Goal: Task Accomplishment & Management: Complete application form

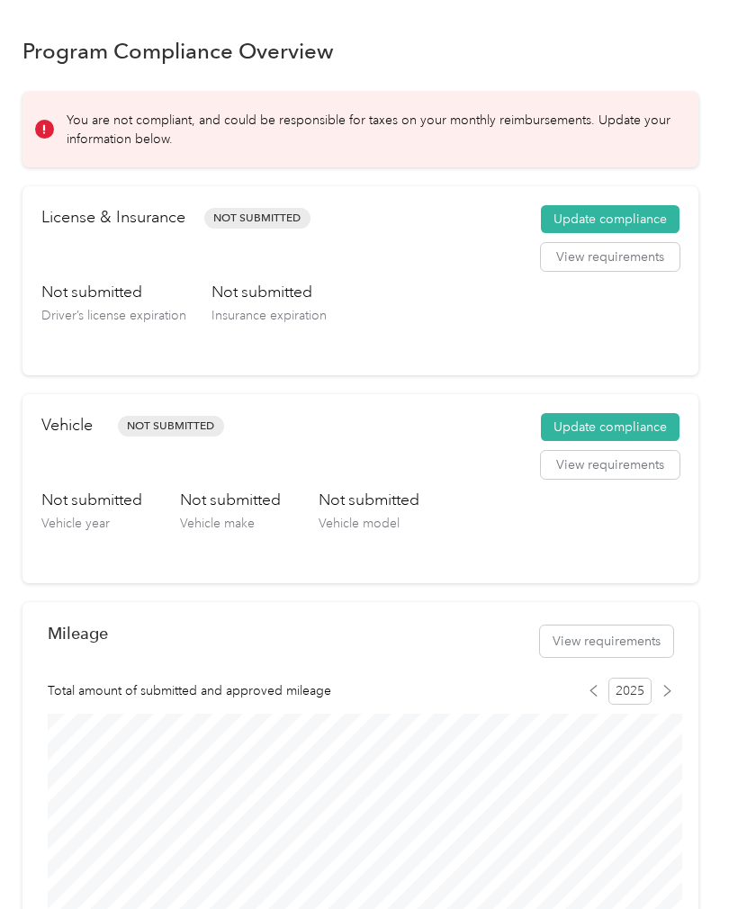
click at [619, 219] on button "Update compliance" at bounding box center [610, 219] width 139 height 29
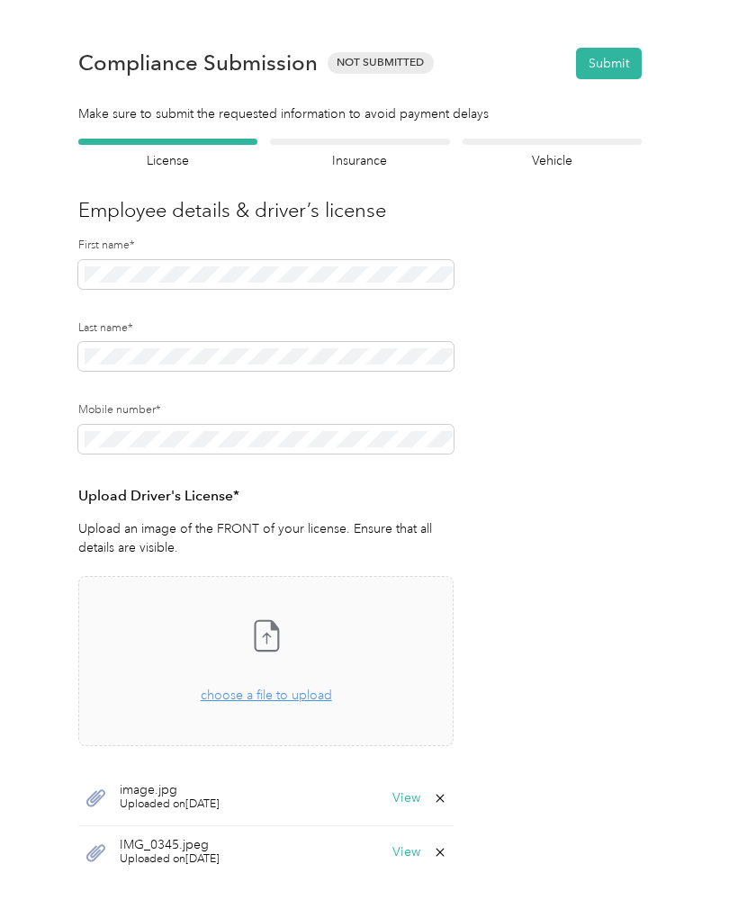
click at [413, 792] on button "View" at bounding box center [406, 798] width 28 height 13
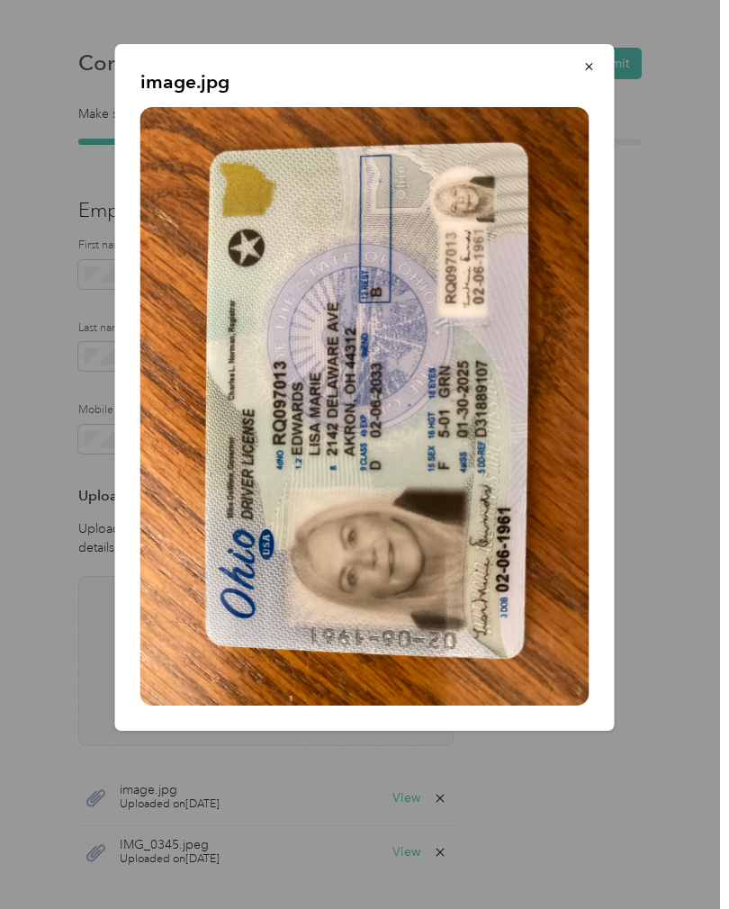
click at [586, 59] on span "button" at bounding box center [589, 65] width 13 height 15
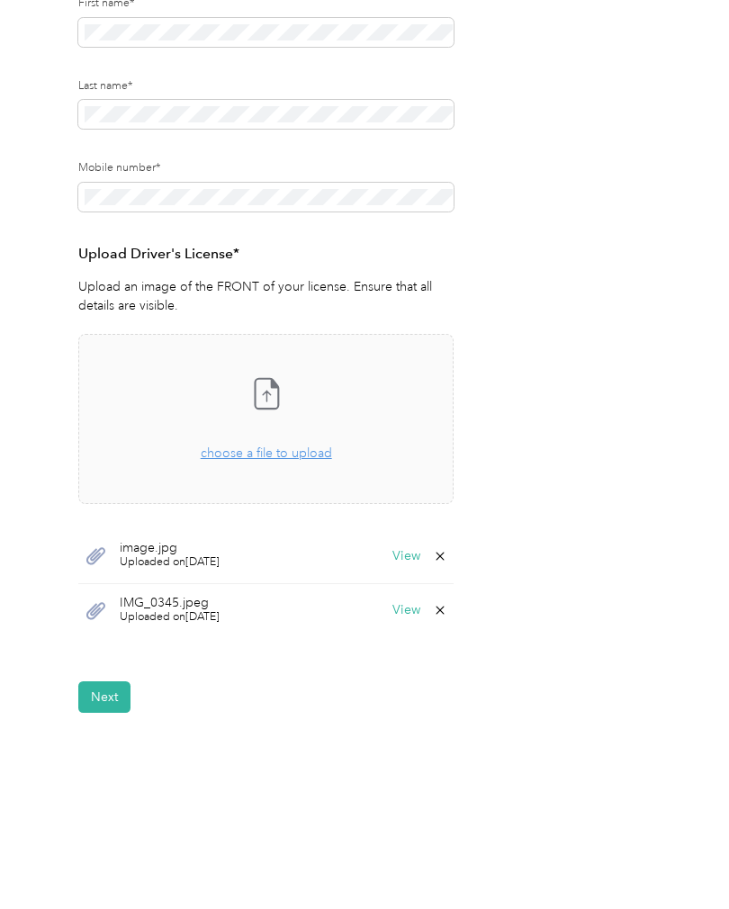
scroll to position [242, 0]
click at [411, 605] on button "View" at bounding box center [406, 610] width 28 height 13
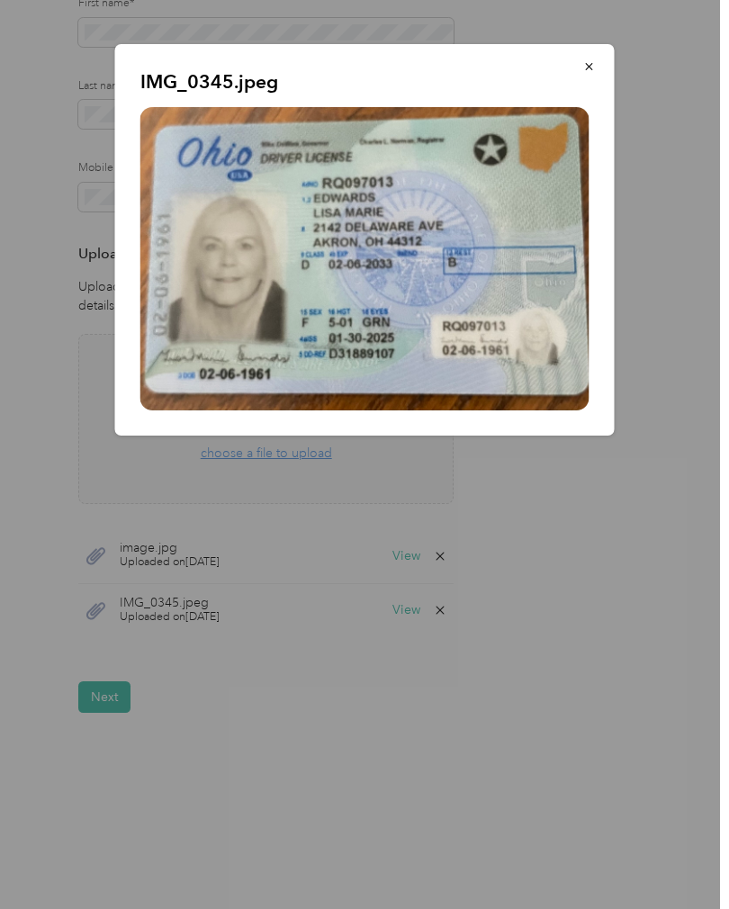
click at [599, 74] on button "button" at bounding box center [589, 65] width 38 height 31
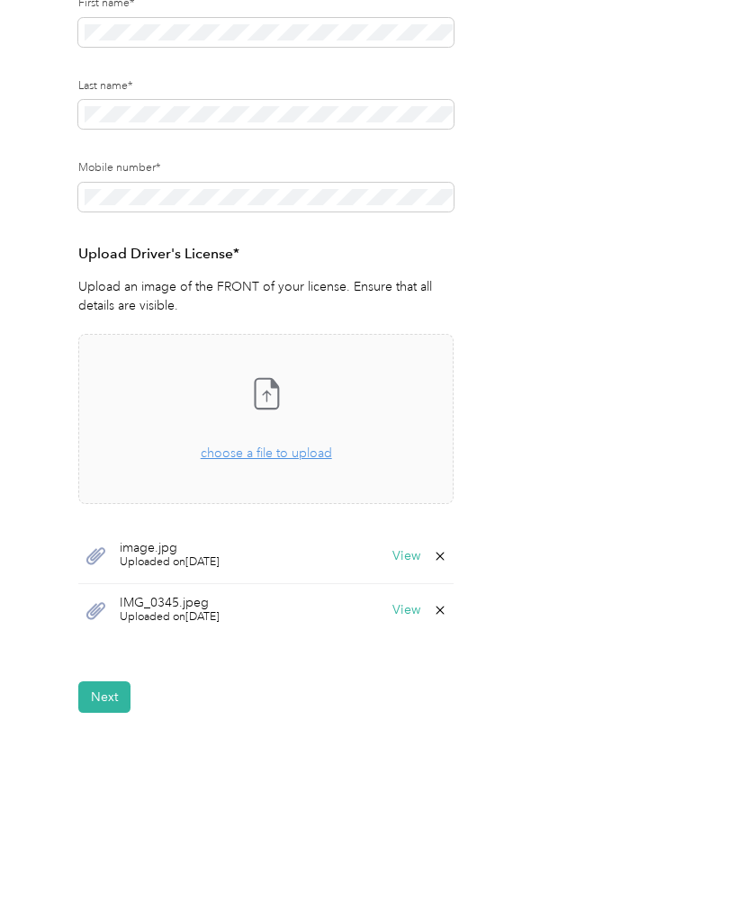
click at [404, 550] on button "View" at bounding box center [406, 556] width 28 height 13
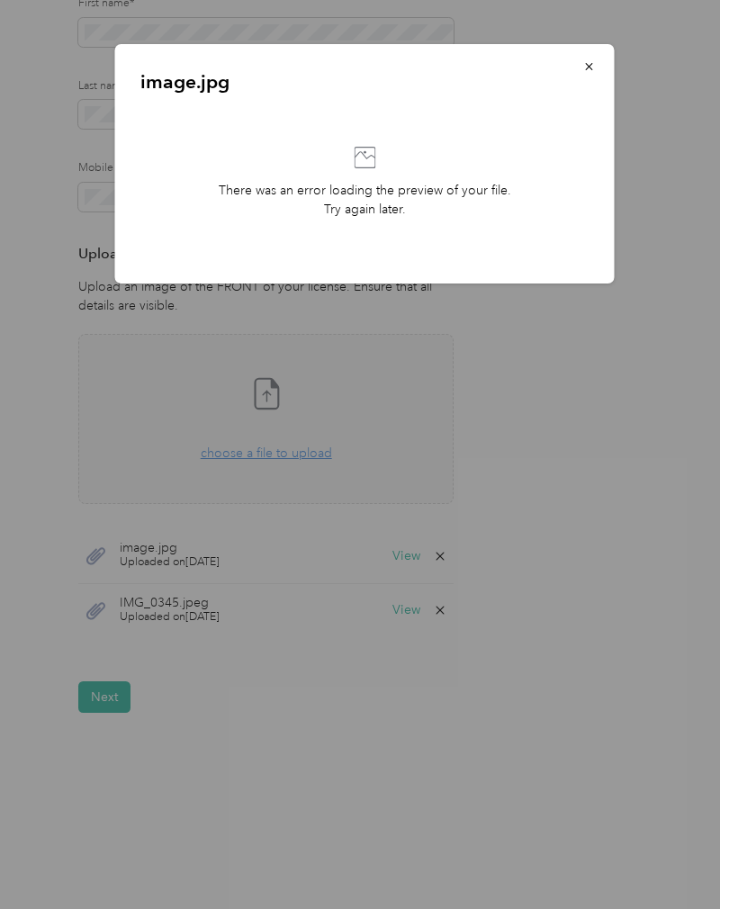
click at [593, 63] on icon "button" at bounding box center [589, 66] width 13 height 13
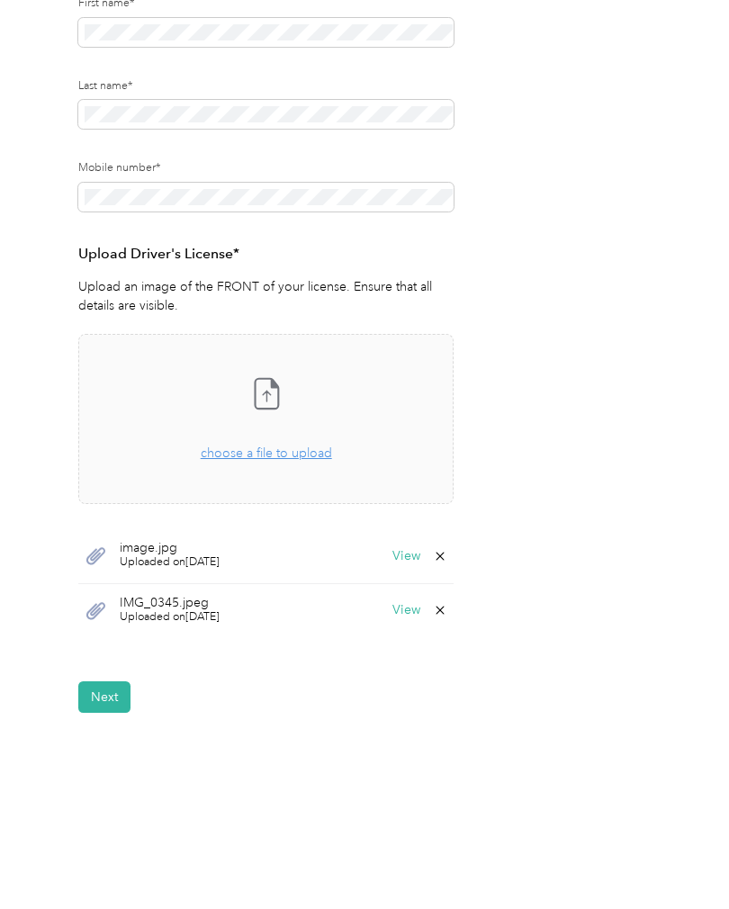
click at [409, 551] on button "View" at bounding box center [406, 556] width 28 height 13
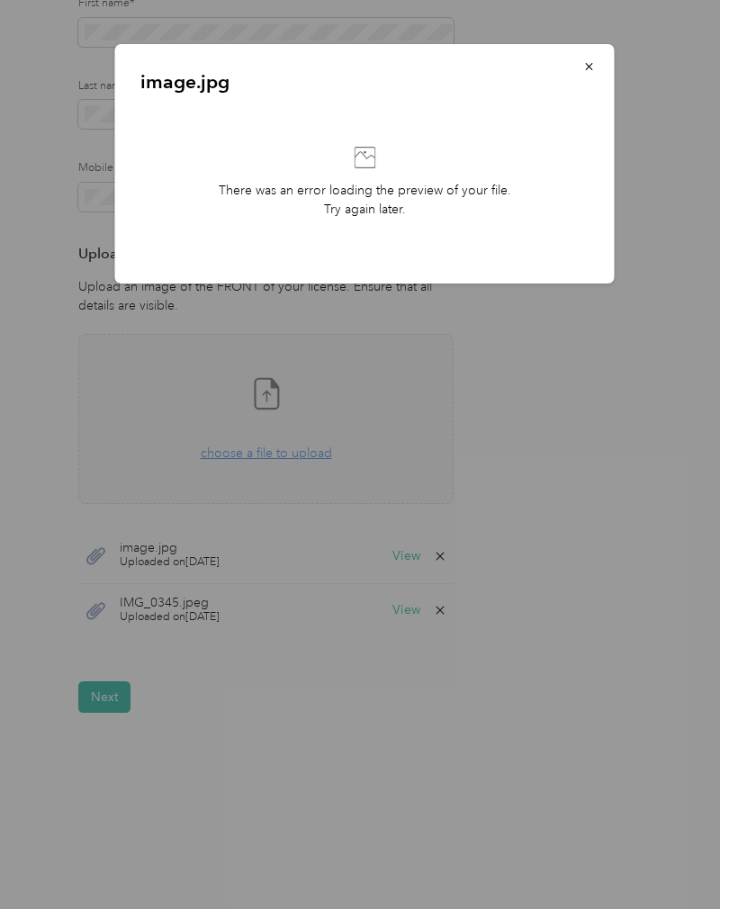
click at [593, 61] on icon "button" at bounding box center [589, 66] width 13 height 13
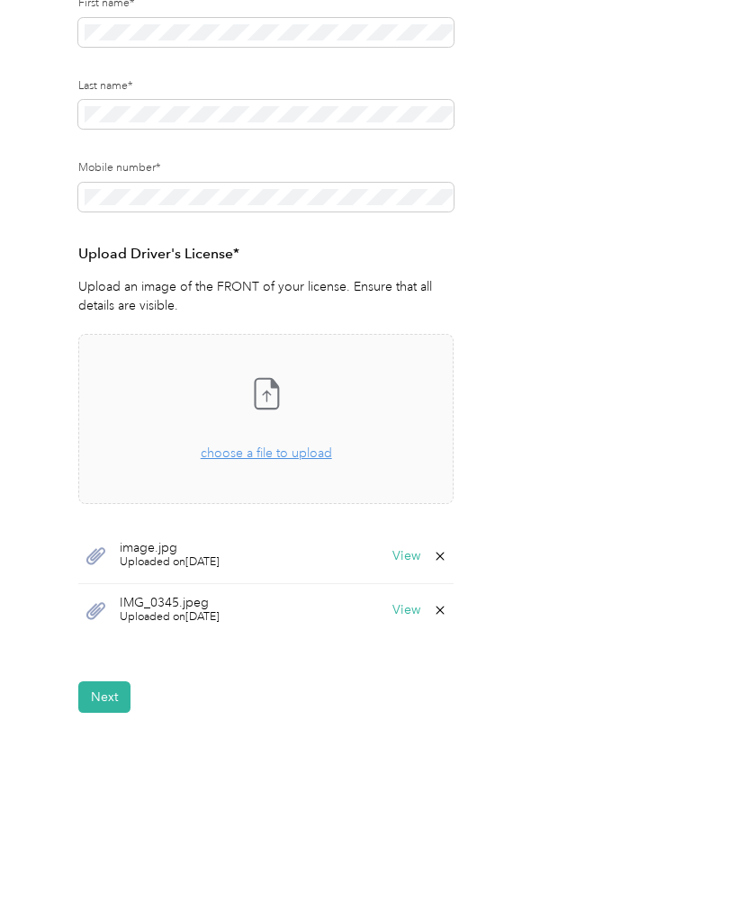
click at [418, 605] on button "View" at bounding box center [406, 610] width 28 height 13
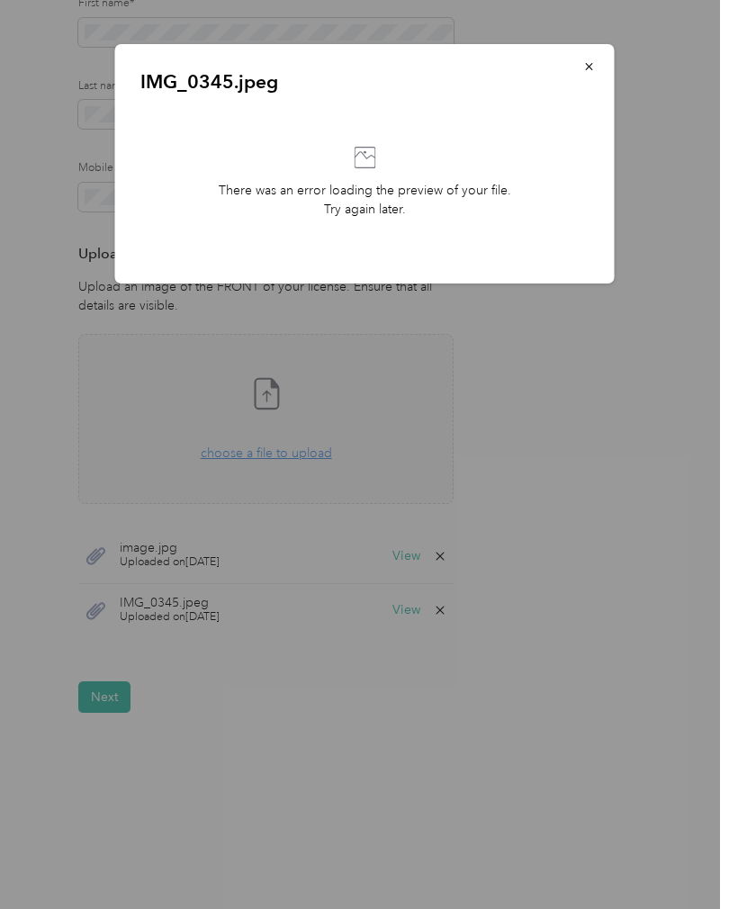
click at [548, 201] on div "There was an error loading the preview of your file. Try again later." at bounding box center [364, 182] width 449 height 151
click at [590, 67] on icon "button" at bounding box center [588, 66] width 7 height 7
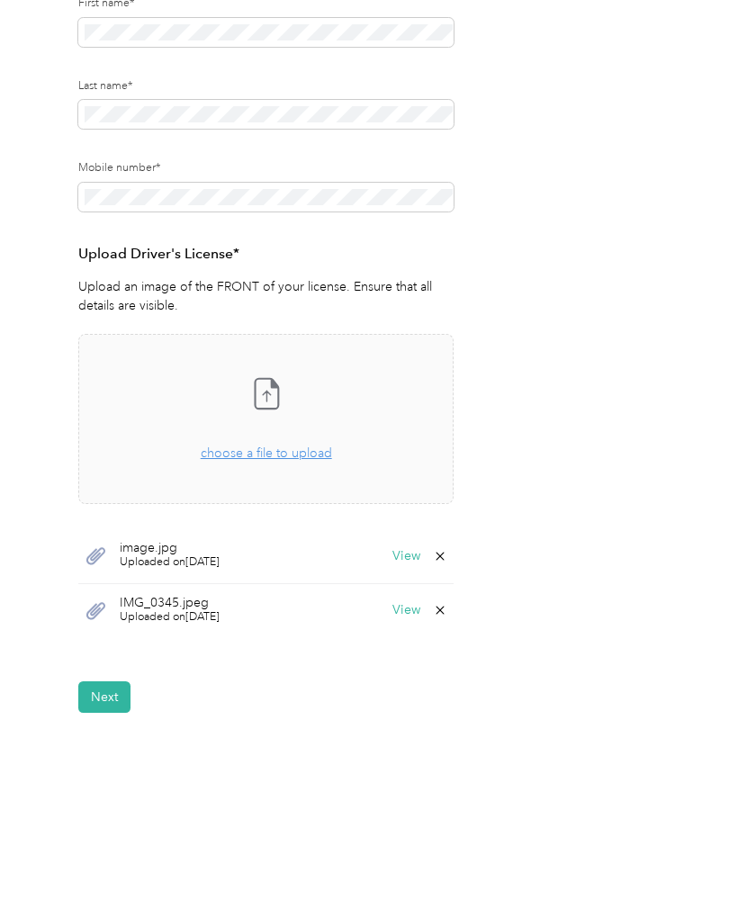
click at [198, 609] on span "Uploaded on [DATE]" at bounding box center [170, 617] width 100 height 16
click at [216, 611] on span "Uploaded on [DATE]" at bounding box center [170, 617] width 100 height 16
click at [176, 557] on span "Uploaded on [DATE]" at bounding box center [170, 562] width 100 height 16
click at [175, 556] on span "Uploaded on [DATE]" at bounding box center [170, 562] width 100 height 16
click at [187, 556] on span "Uploaded on [DATE]" at bounding box center [170, 562] width 100 height 16
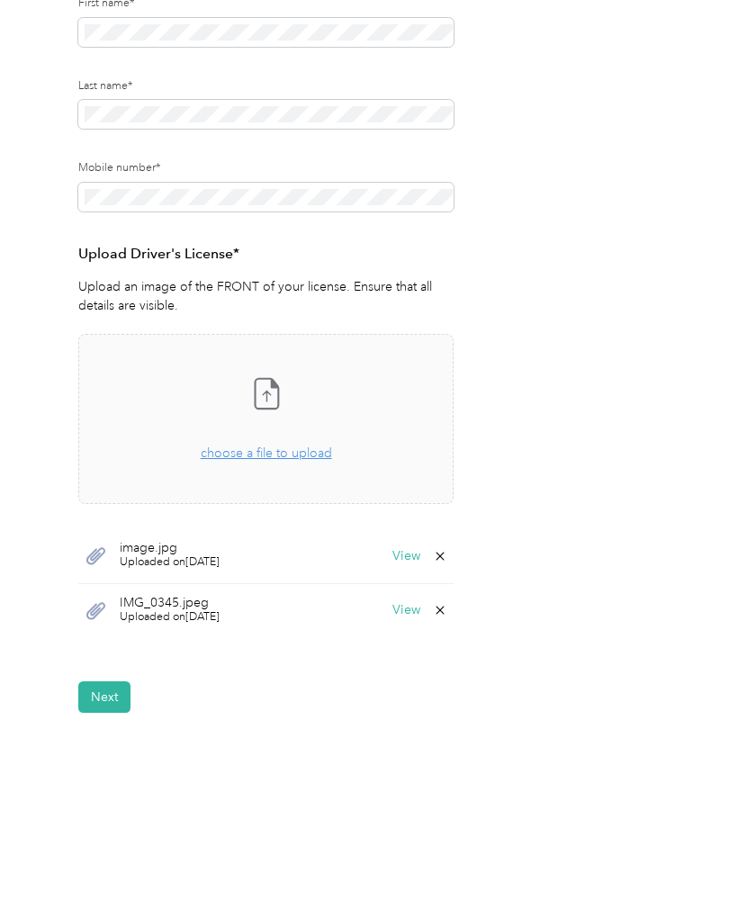
click at [412, 560] on button "View" at bounding box center [406, 556] width 28 height 13
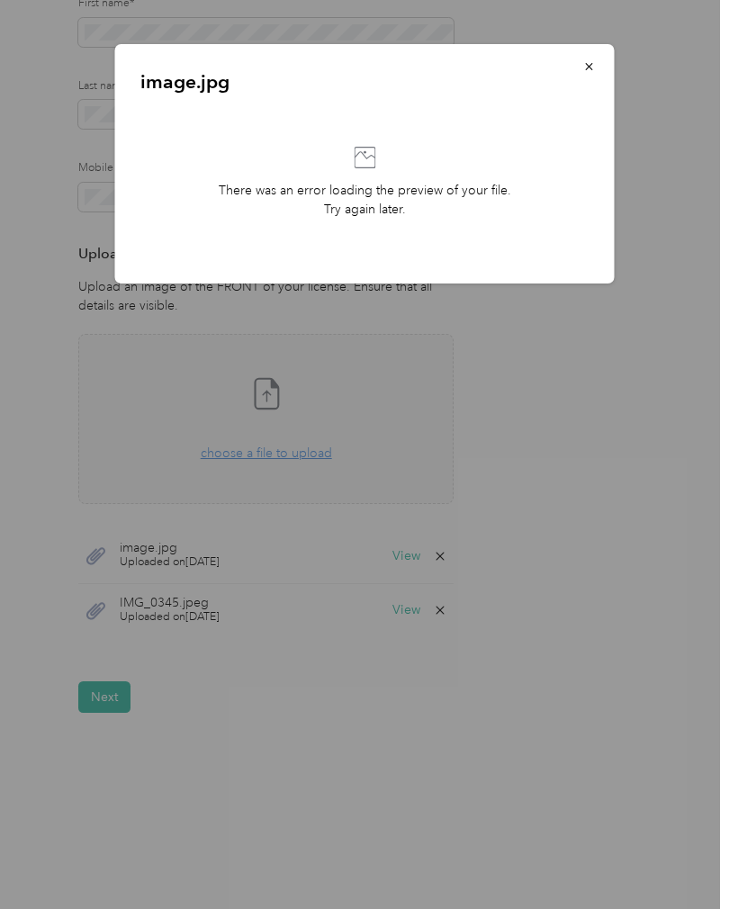
click at [590, 64] on icon "button" at bounding box center [589, 66] width 13 height 13
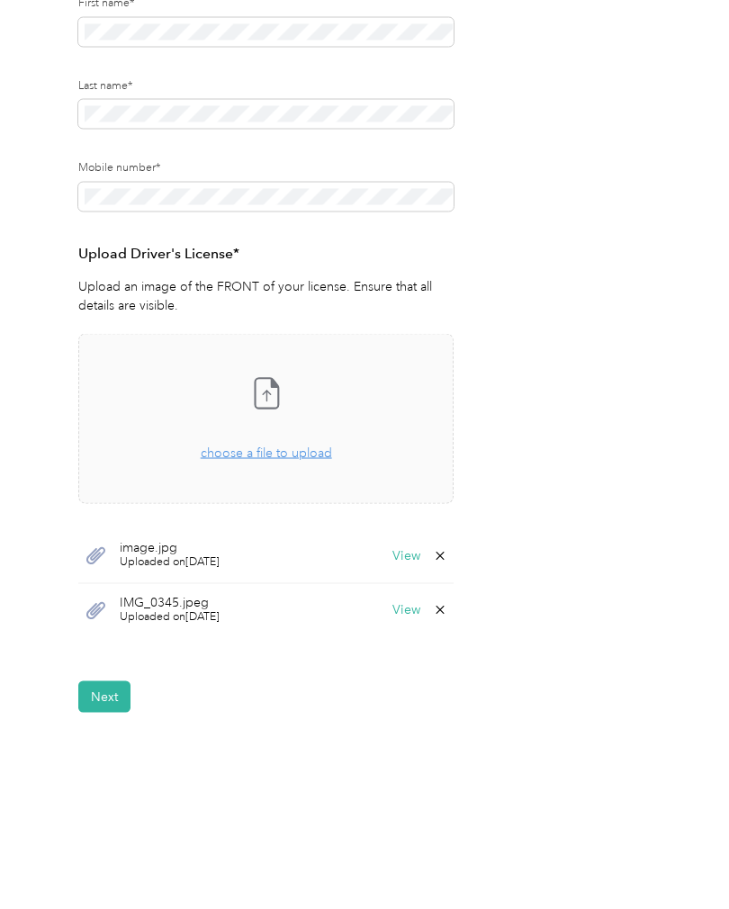
scroll to position [63, 0]
click at [443, 549] on icon at bounding box center [440, 556] width 14 height 14
click at [405, 552] on button "Yes" at bounding box center [400, 566] width 35 height 29
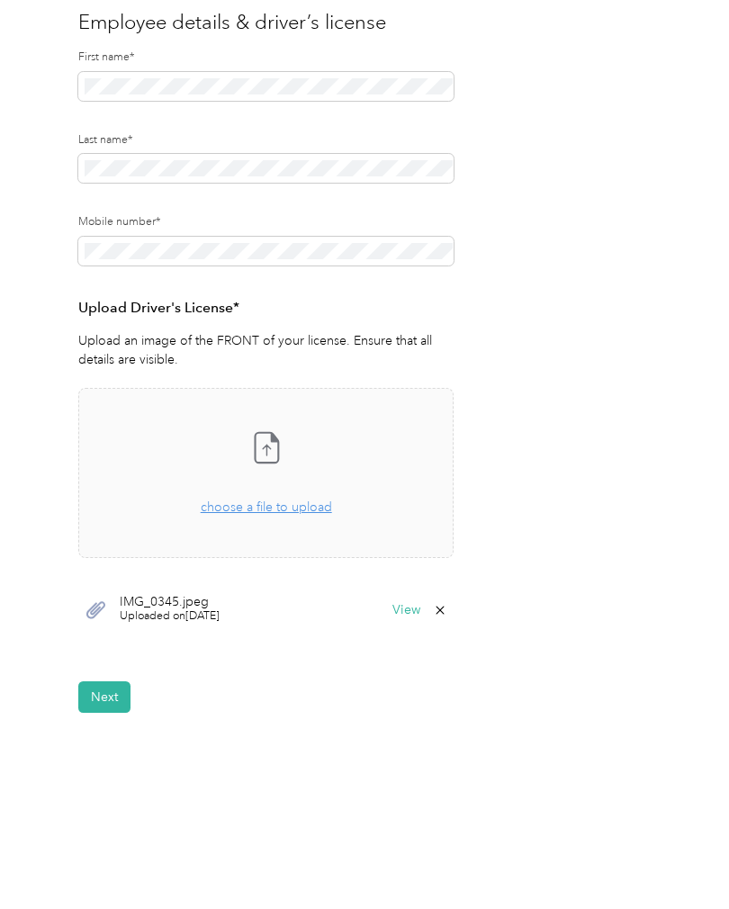
click at [445, 603] on icon at bounding box center [440, 610] width 14 height 14
click at [407, 606] on button "Yes" at bounding box center [400, 620] width 35 height 29
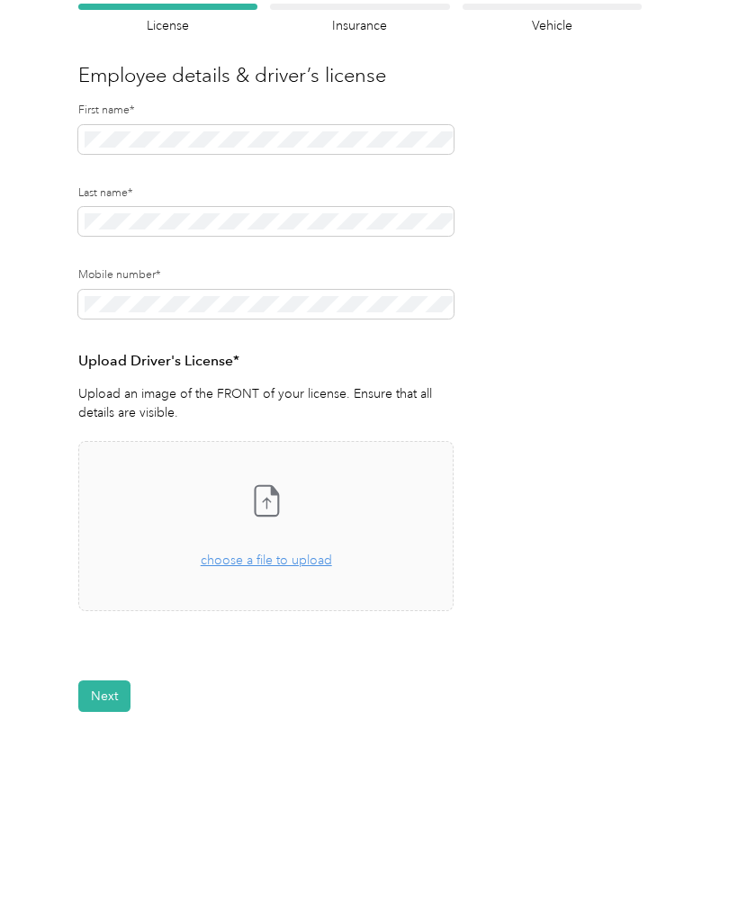
click at [306, 552] on span "choose a file to upload" at bounding box center [266, 559] width 131 height 15
click at [106, 680] on button "Next" at bounding box center [104, 695] width 52 height 31
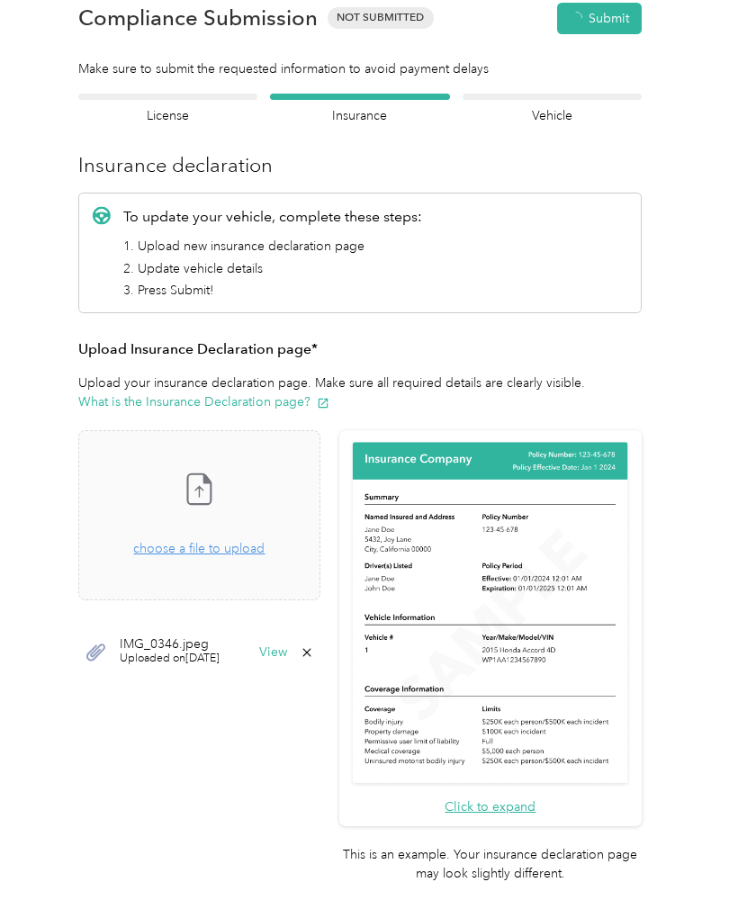
scroll to position [1, 0]
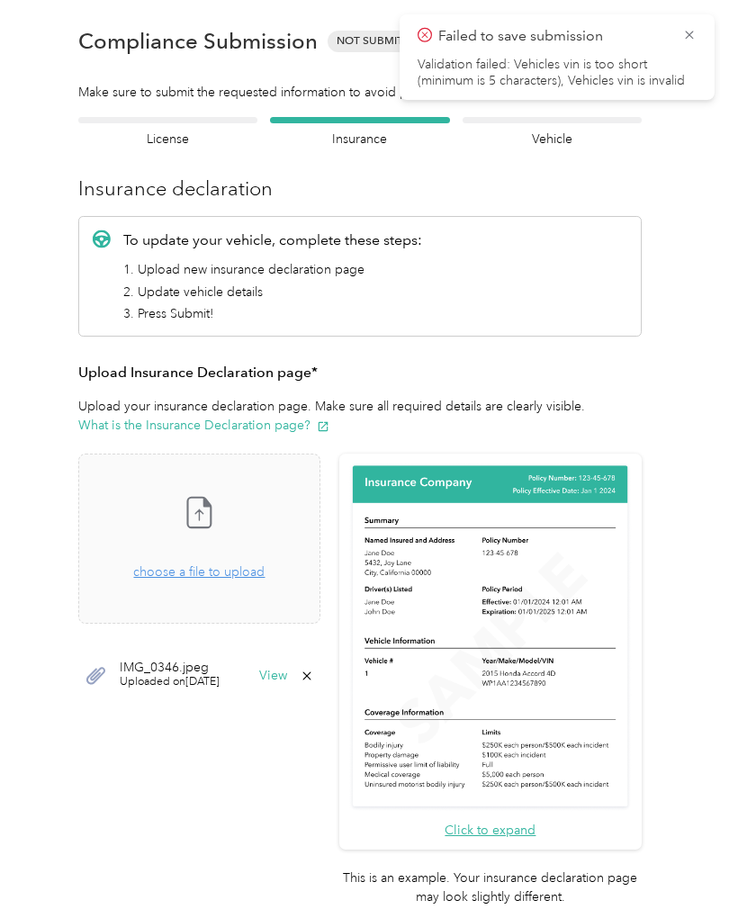
click at [287, 669] on button "View" at bounding box center [273, 675] width 28 height 13
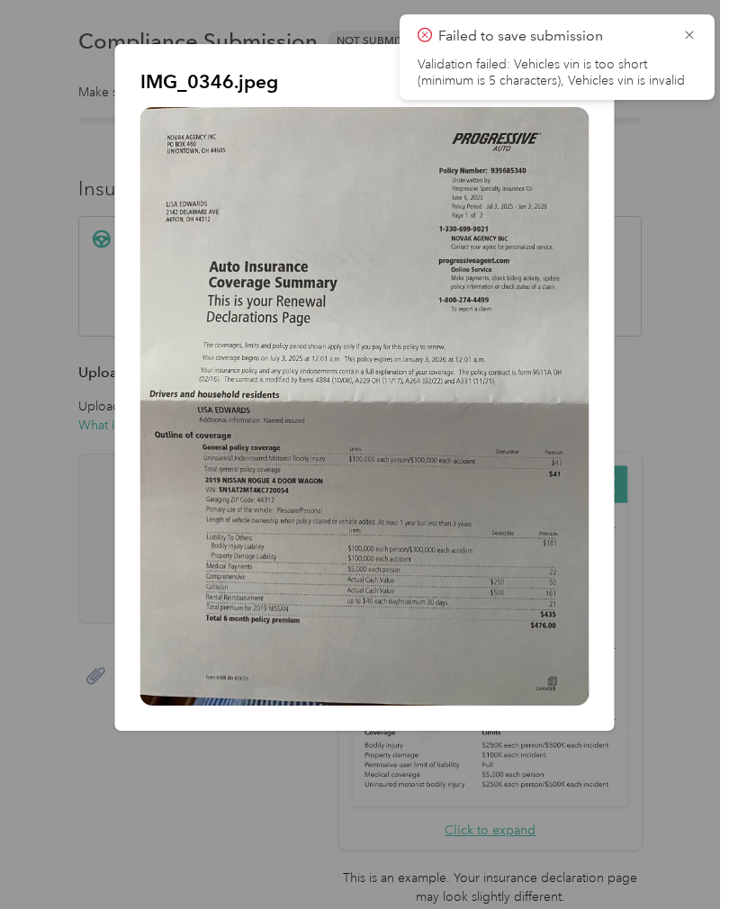
click at [692, 34] on icon at bounding box center [689, 35] width 14 height 16
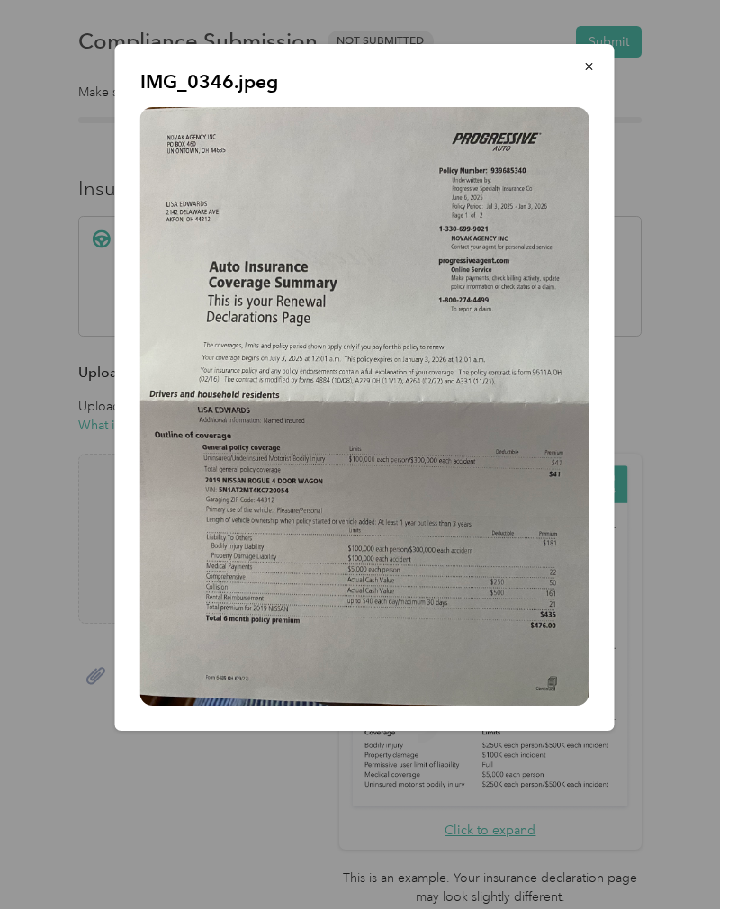
click at [593, 72] on icon "button" at bounding box center [589, 66] width 13 height 13
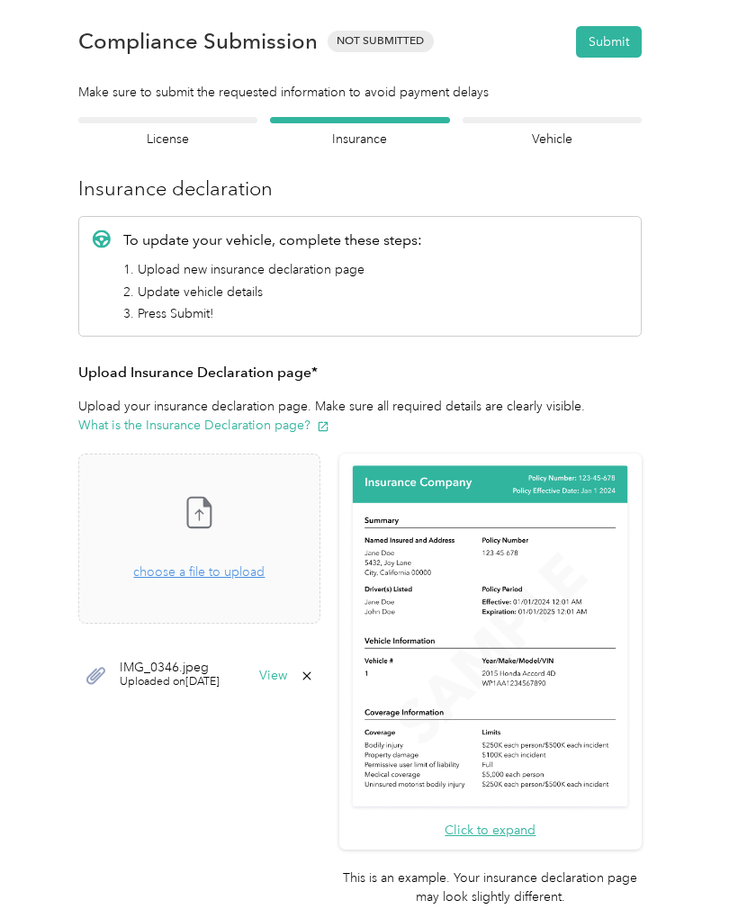
click at [191, 134] on h4 "License" at bounding box center [167, 139] width 179 height 19
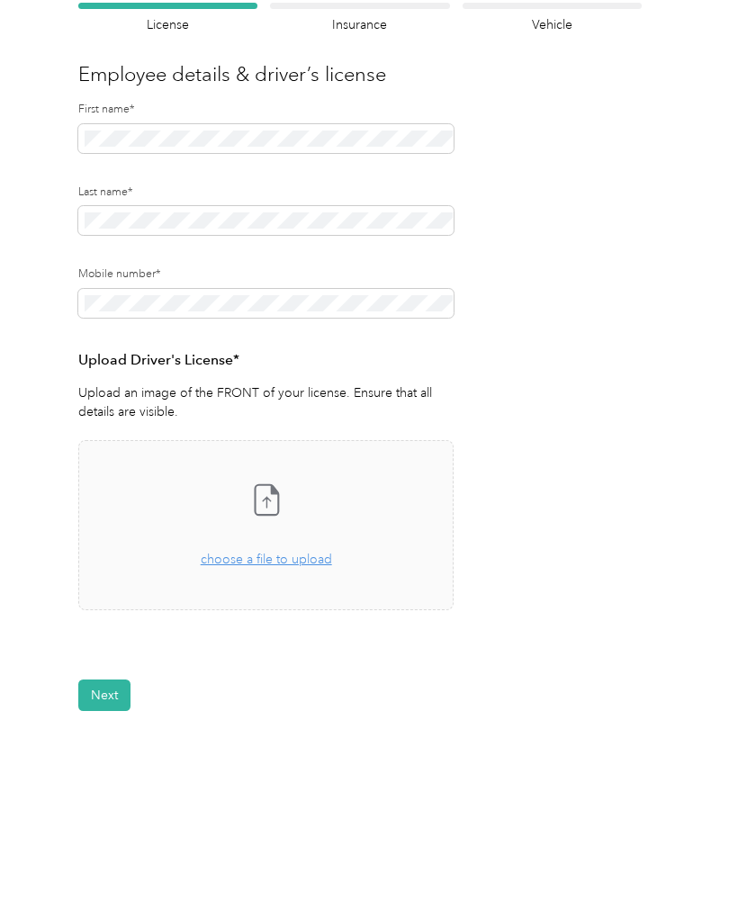
scroll to position [135, 0]
click at [297, 554] on span "choose a file to upload" at bounding box center [266, 559] width 131 height 15
click at [304, 554] on span "choose a file to upload" at bounding box center [266, 559] width 131 height 15
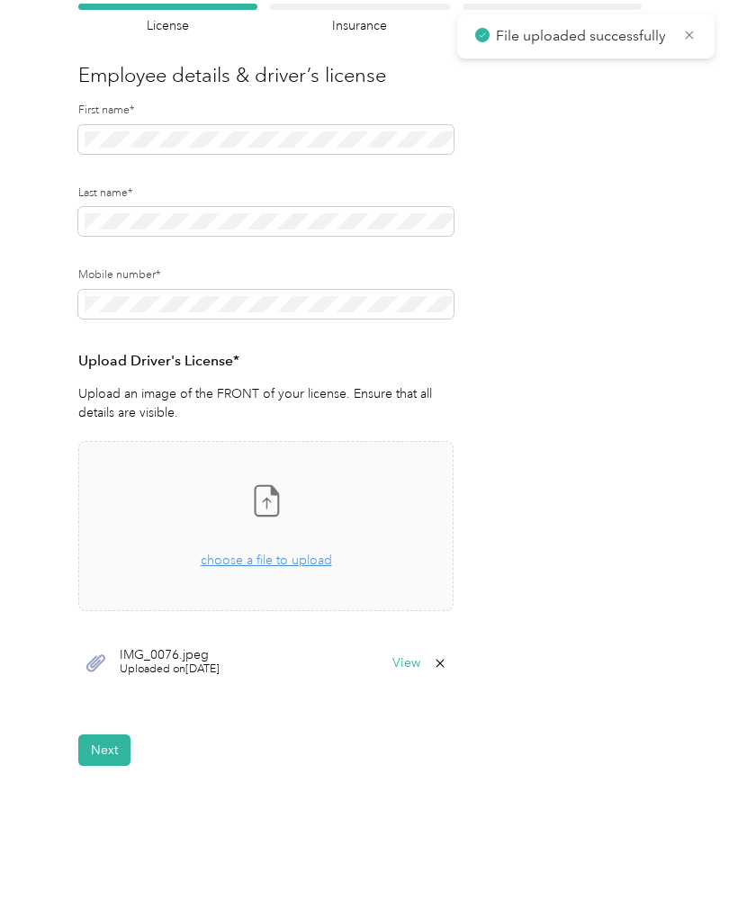
click at [116, 744] on button "Next" at bounding box center [104, 749] width 52 height 31
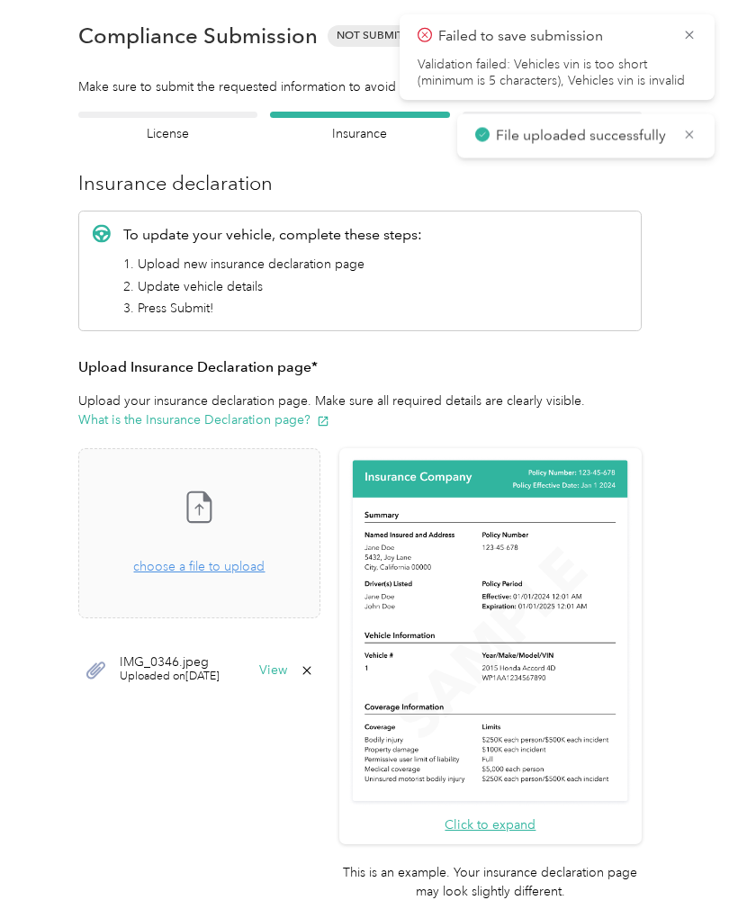
scroll to position [22, 0]
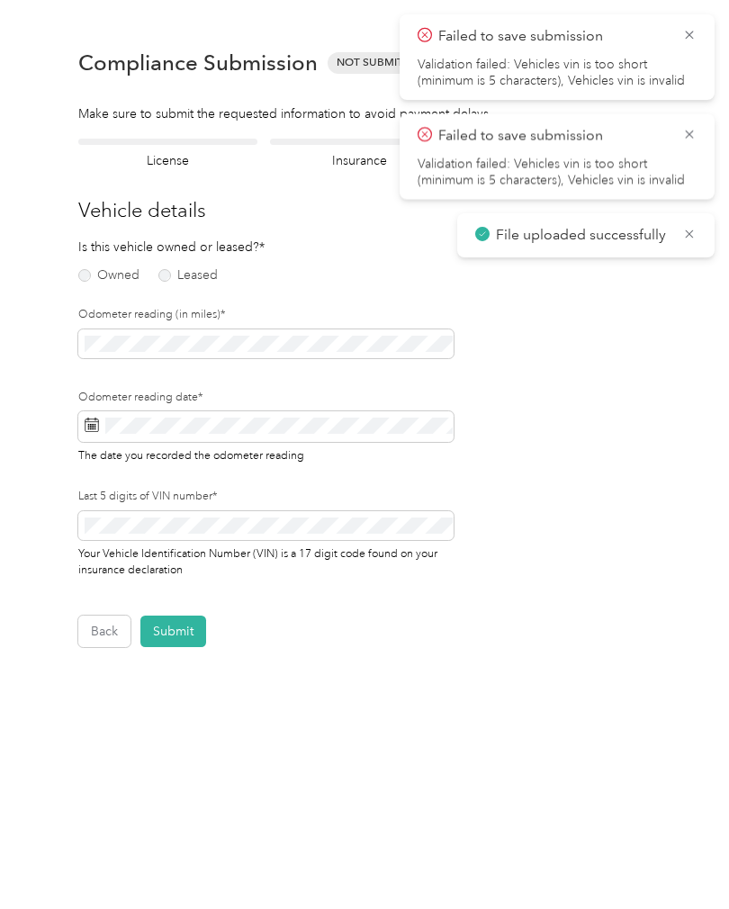
click at [86, 276] on label "Owned" at bounding box center [108, 275] width 61 height 13
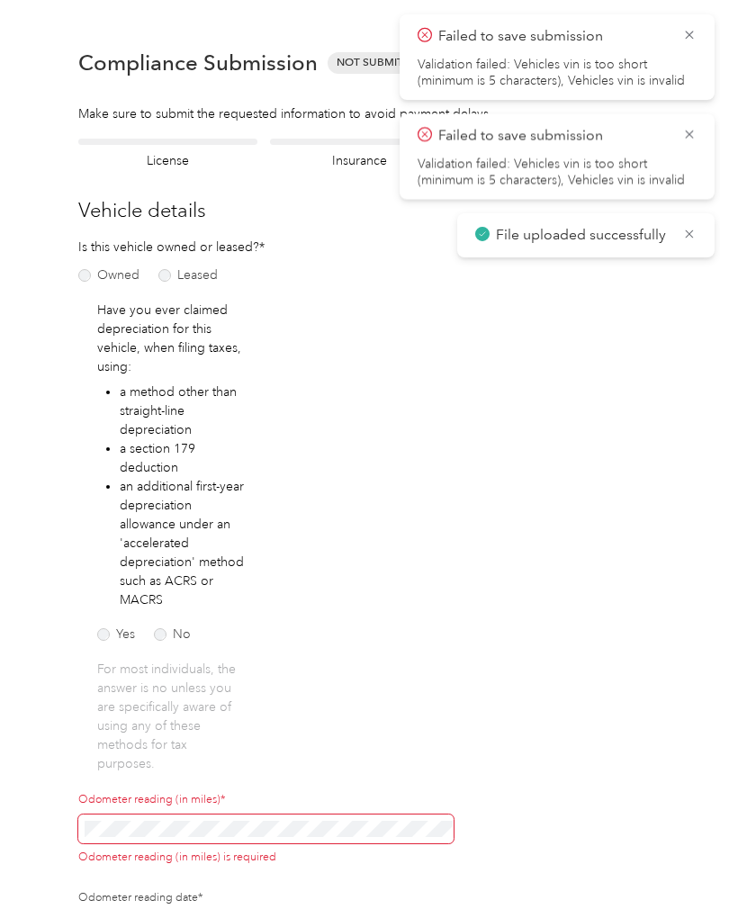
click at [164, 635] on label "No" at bounding box center [172, 634] width 37 height 13
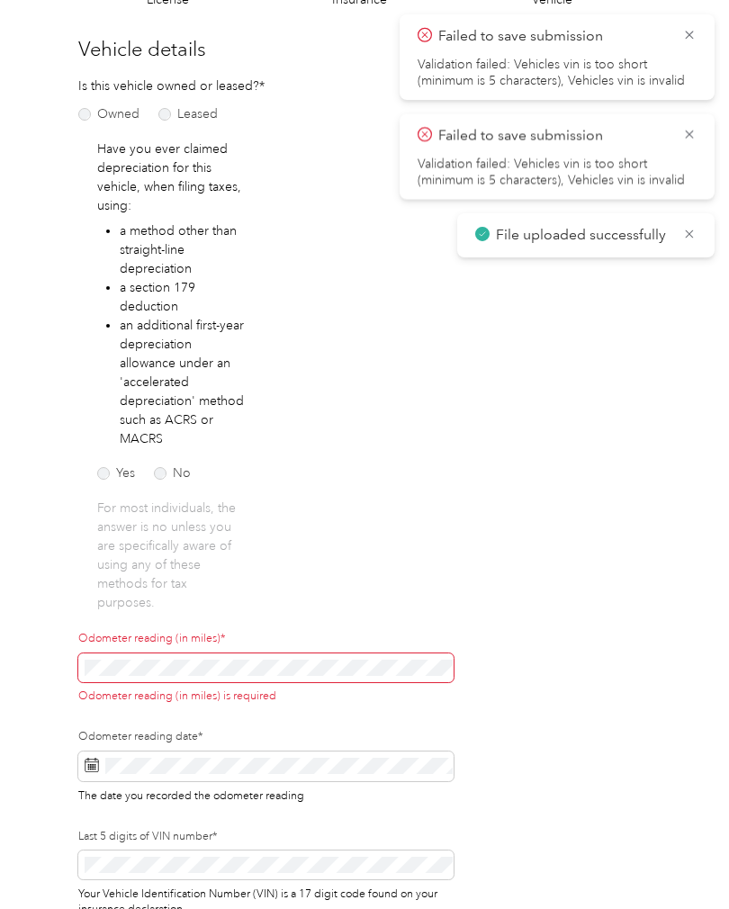
scroll to position [162, 0]
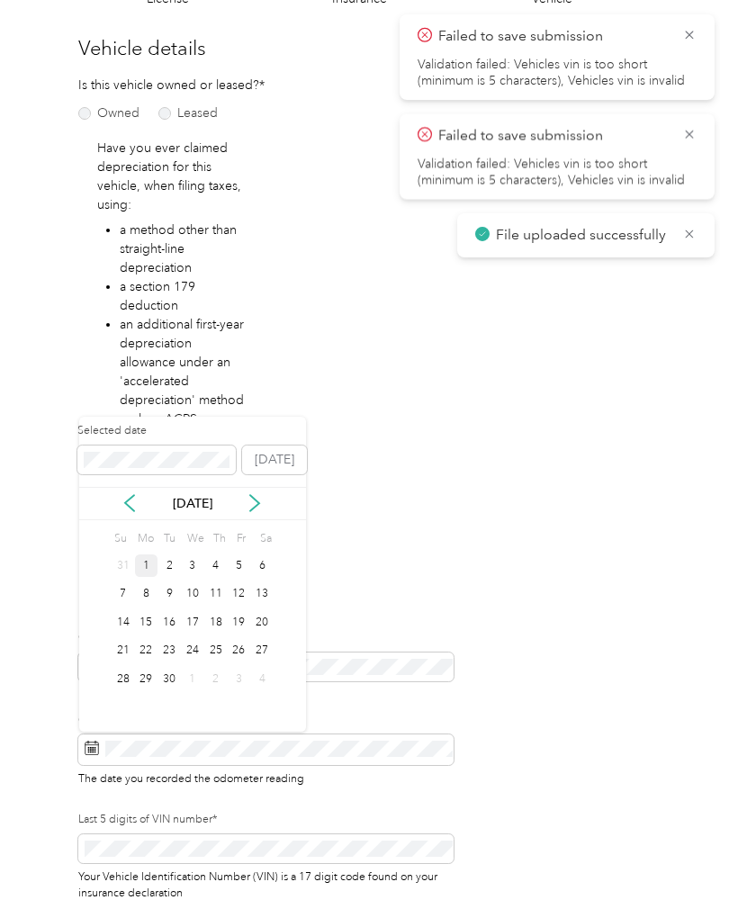
click at [149, 561] on div "1" at bounding box center [146, 565] width 23 height 22
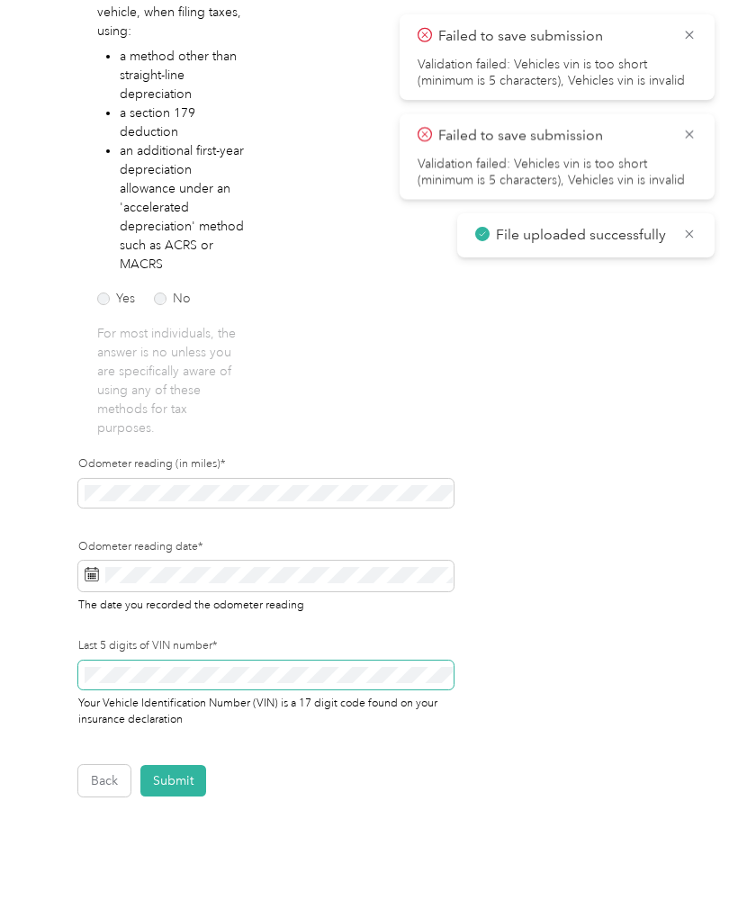
scroll to position [336, 0]
click at [175, 776] on button "Submit" at bounding box center [173, 780] width 66 height 31
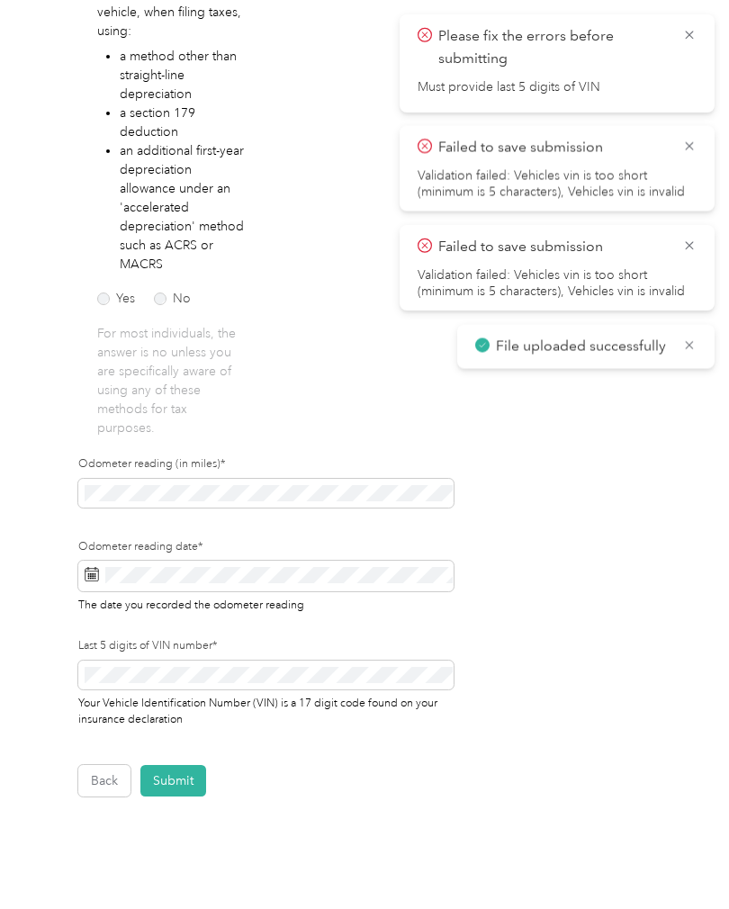
click at [166, 778] on button "Submit" at bounding box center [173, 780] width 66 height 31
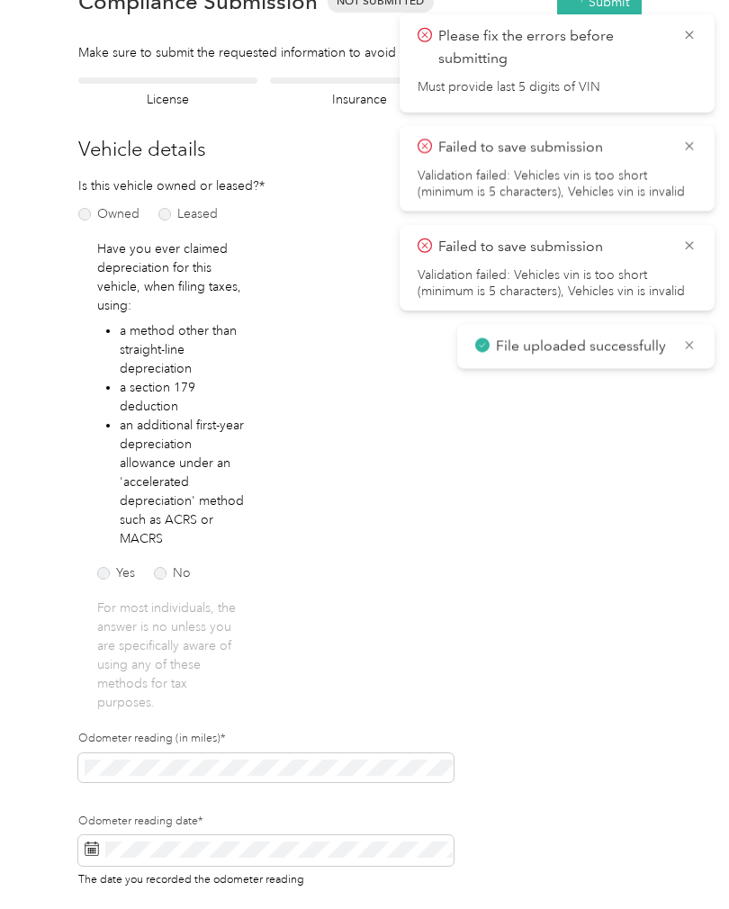
scroll to position [22, 0]
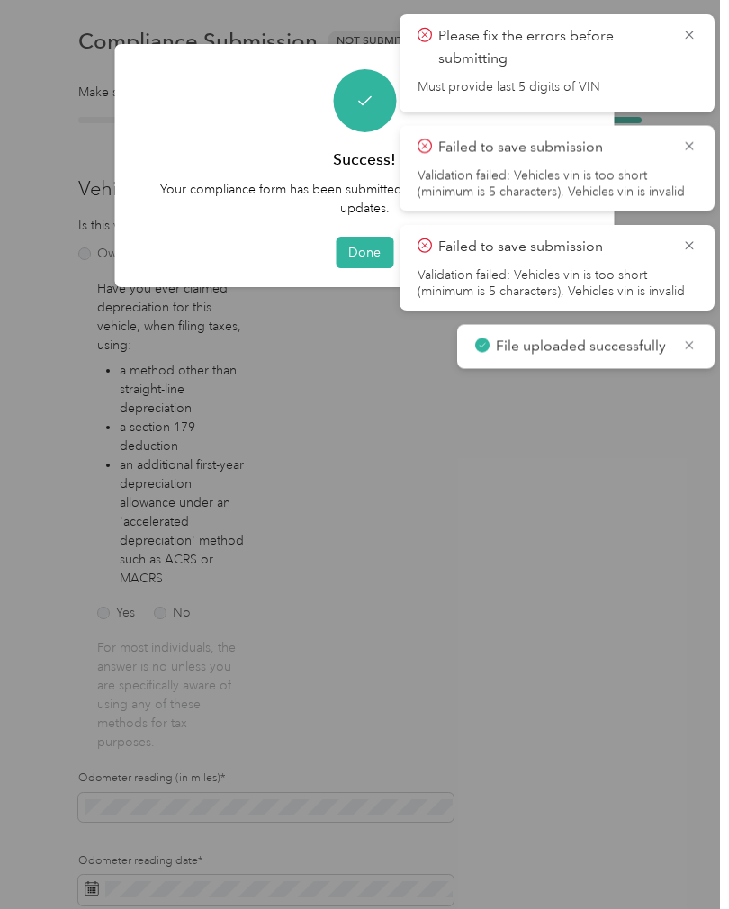
click at [693, 36] on icon at bounding box center [689, 35] width 14 height 16
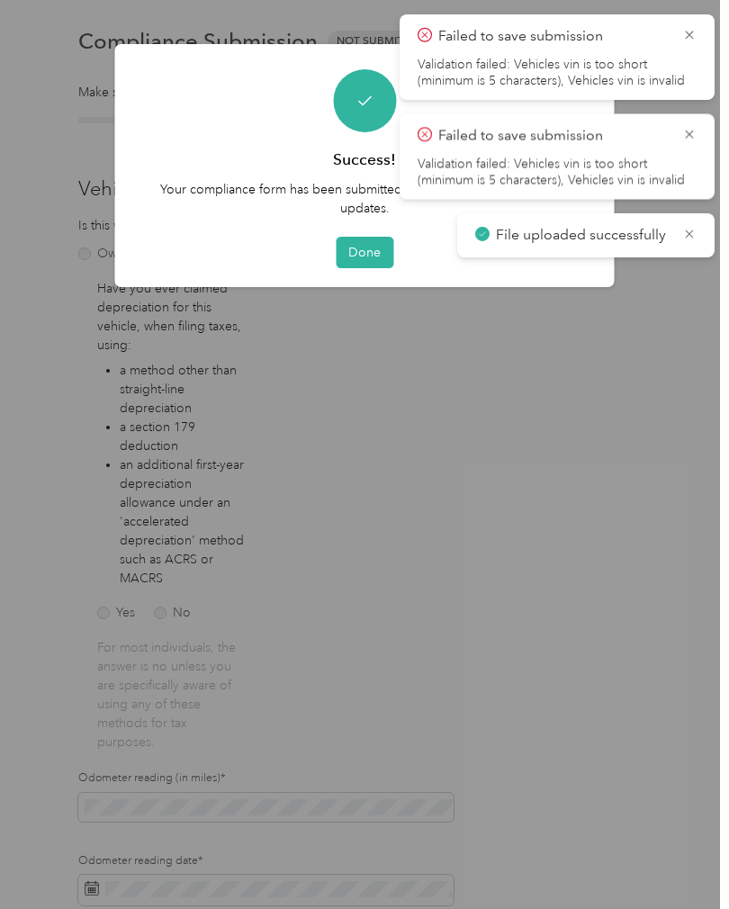
click at [694, 39] on icon at bounding box center [689, 35] width 14 height 16
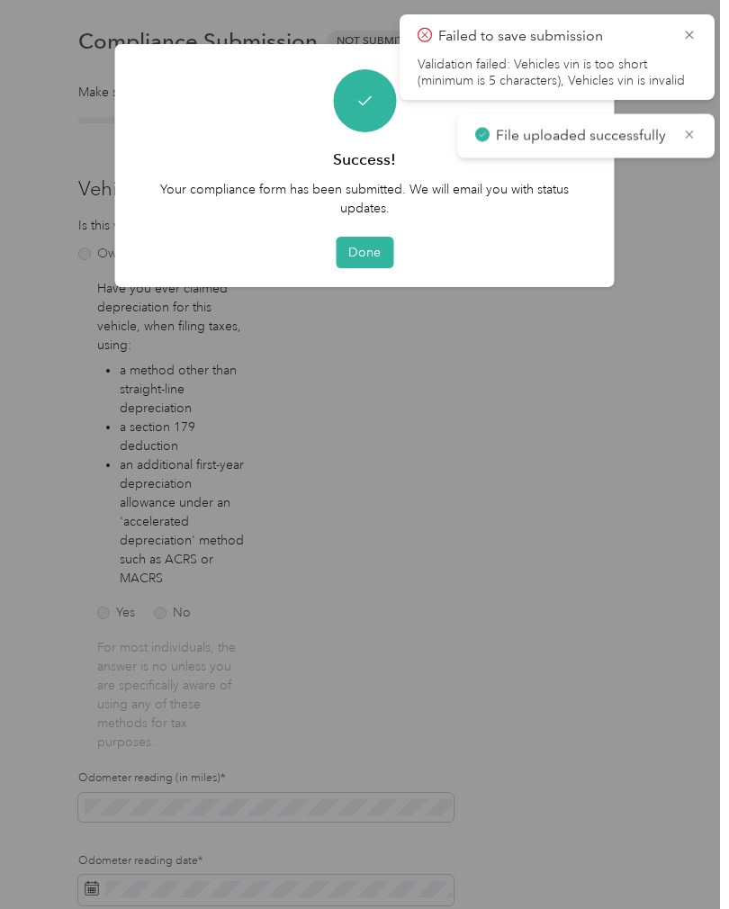
click at [692, 37] on icon at bounding box center [689, 35] width 14 height 16
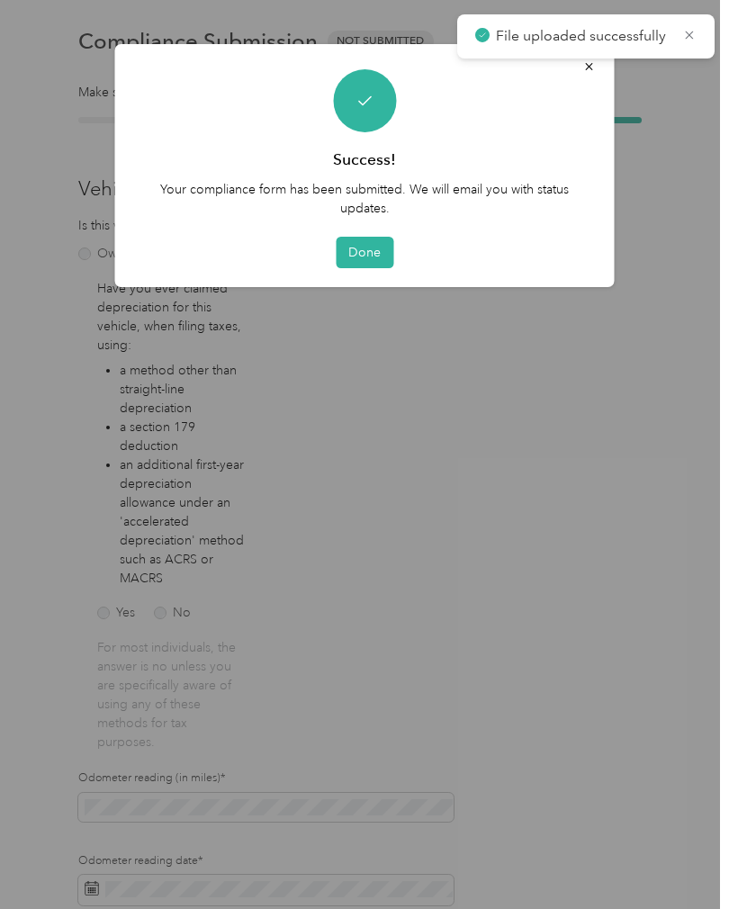
click at [369, 251] on button "Done" at bounding box center [365, 252] width 58 height 31
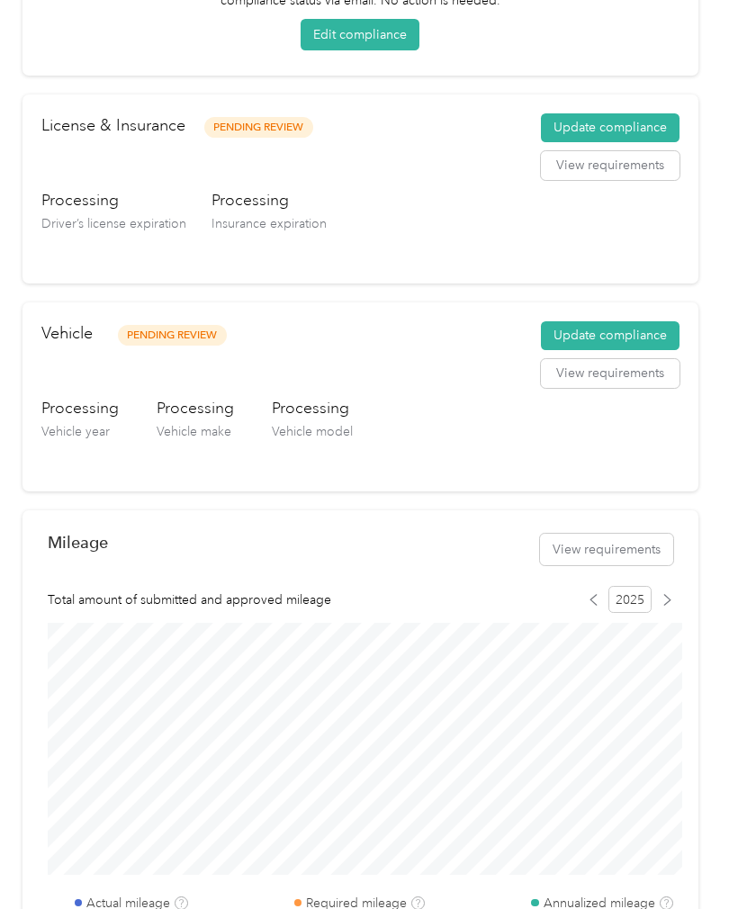
scroll to position [245, 0]
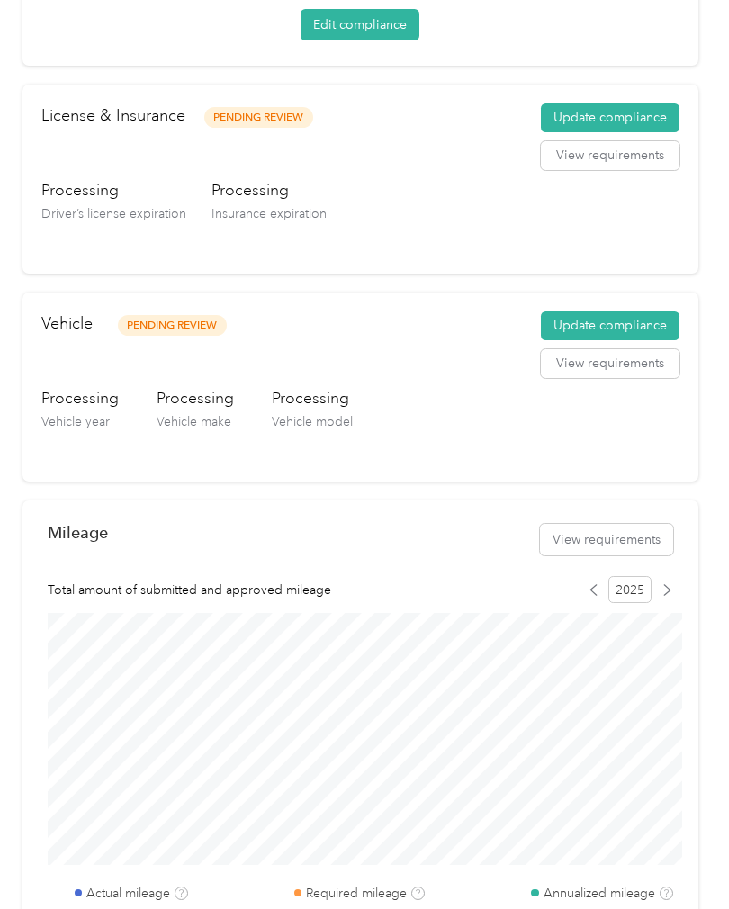
click at [618, 536] on button "View requirements" at bounding box center [606, 539] width 133 height 31
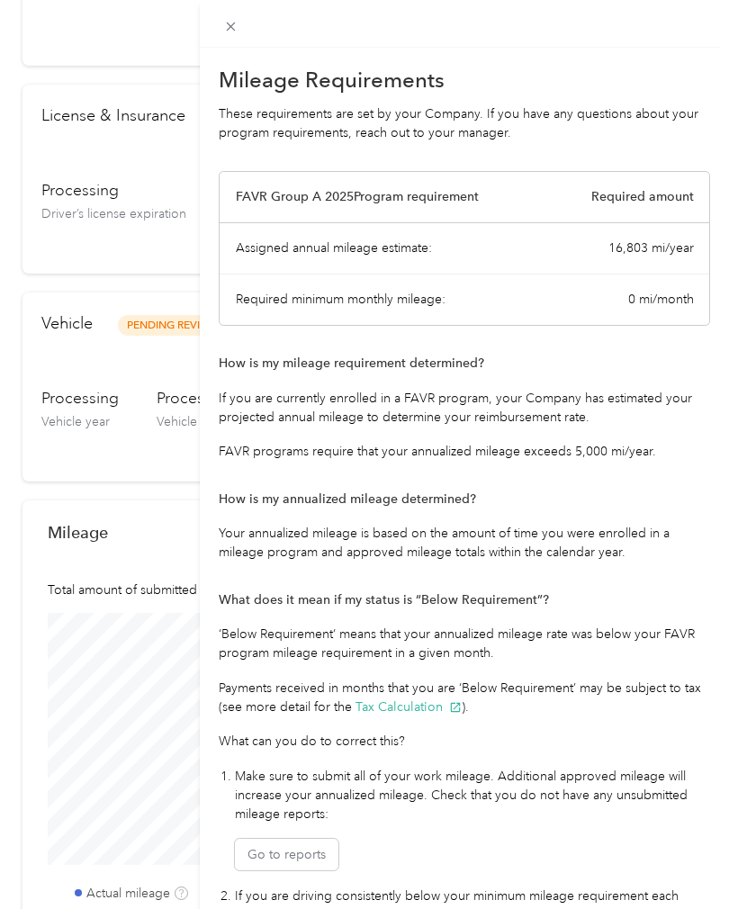
scroll to position [0, 0]
click at [237, 28] on icon at bounding box center [230, 26] width 15 height 15
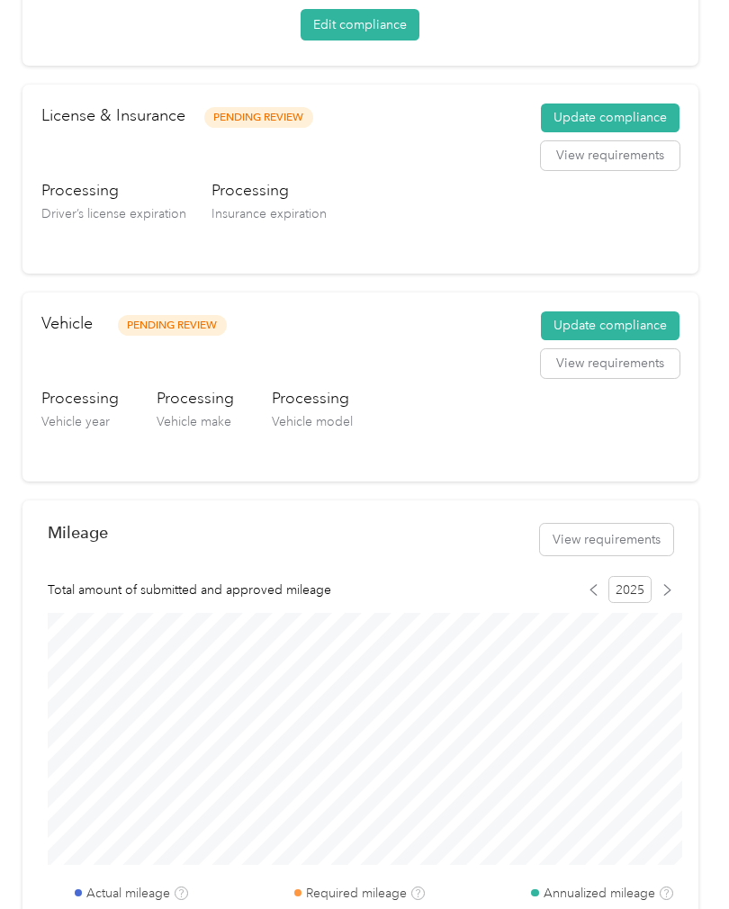
click at [631, 371] on button "View requirements" at bounding box center [610, 363] width 139 height 29
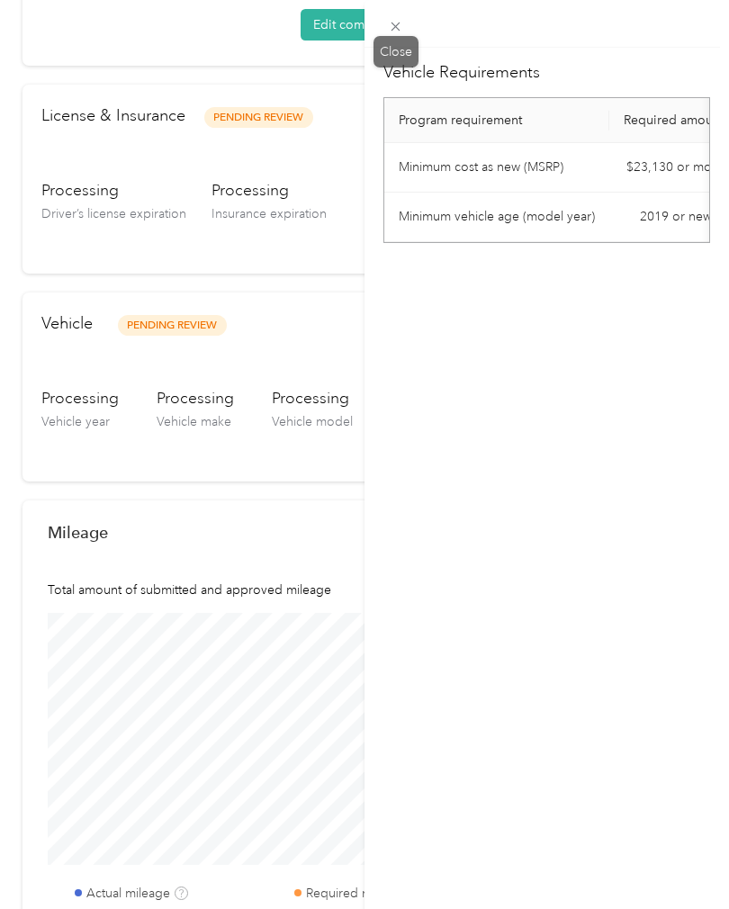
click at [399, 20] on icon at bounding box center [395, 26] width 15 height 15
